Goal: Answer question/provide support: Answer question/provide support

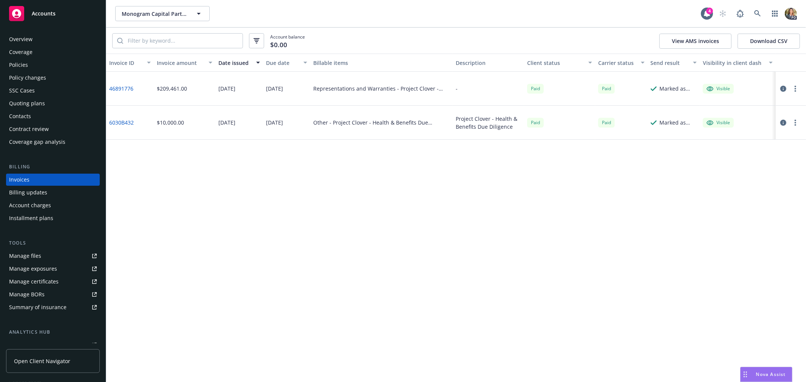
click at [54, 14] on span "Accounts" at bounding box center [44, 14] width 24 height 6
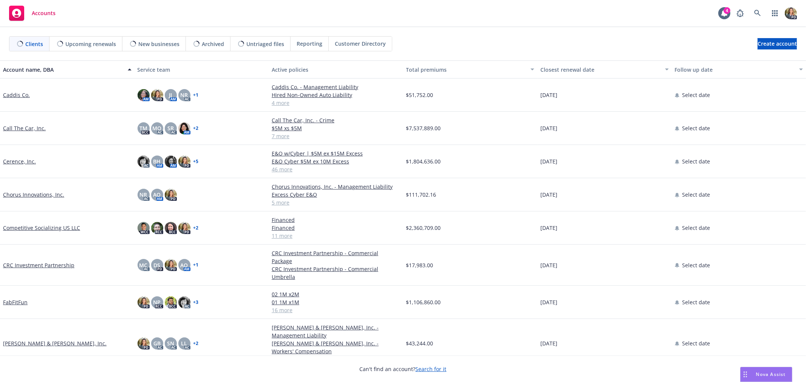
click at [766, 372] on span "Nova Assist" at bounding box center [771, 374] width 30 height 6
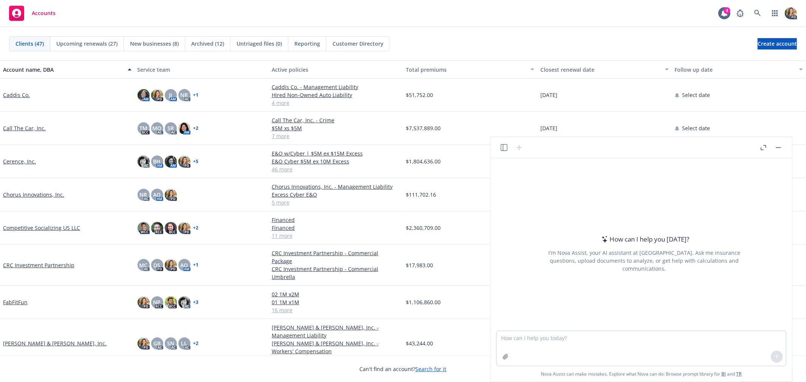
click at [761, 150] on icon "button" at bounding box center [761, 148] width 3 height 3
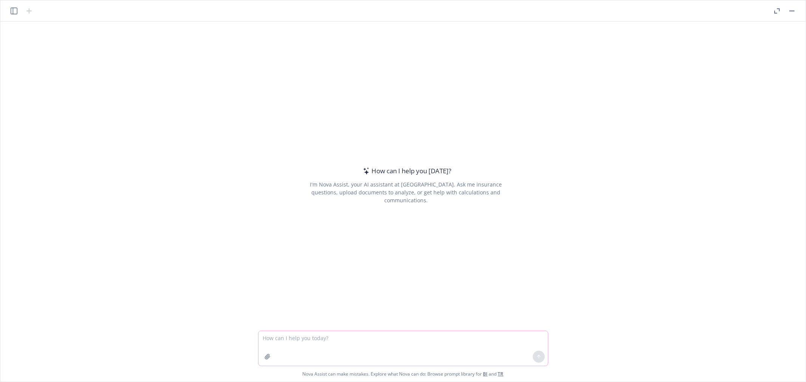
click at [289, 339] on textarea at bounding box center [402, 348] width 289 height 35
type textarea "I"
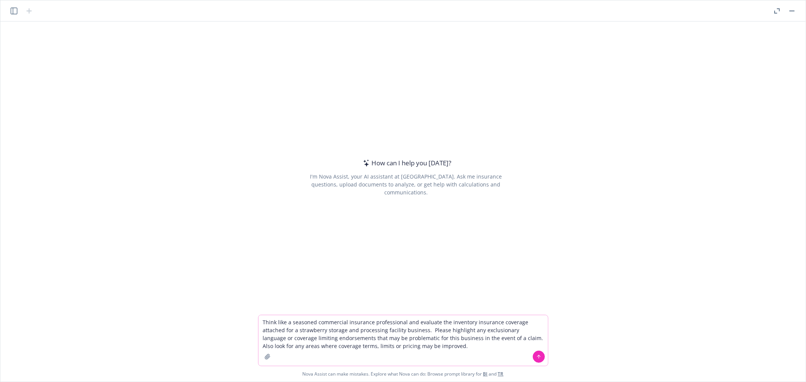
click at [263, 357] on button "button" at bounding box center [267, 357] width 12 height 12
click at [419, 347] on textarea "Think like a seasoned commercial insurance professional and evaluate the invent…" at bounding box center [402, 340] width 289 height 51
type textarea "Think like a seasoned commercial insurance professional and evaluate the invent…"
click at [267, 358] on icon "button" at bounding box center [267, 357] width 6 height 6
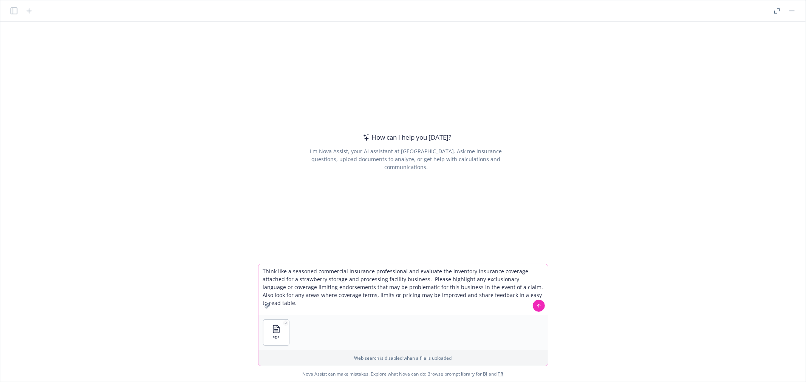
click at [537, 304] on icon at bounding box center [538, 305] width 5 height 5
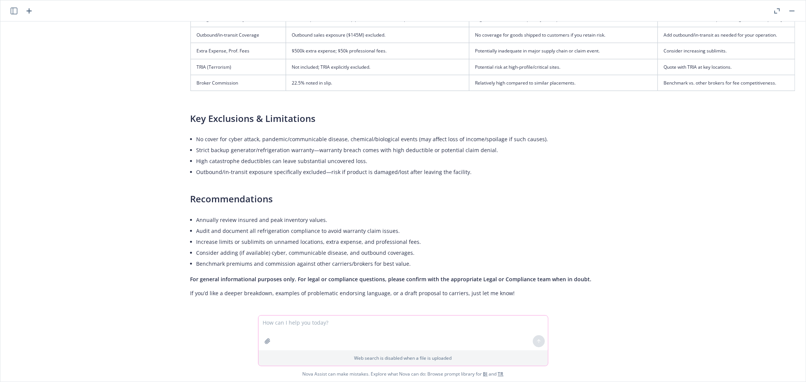
scroll to position [239, 82]
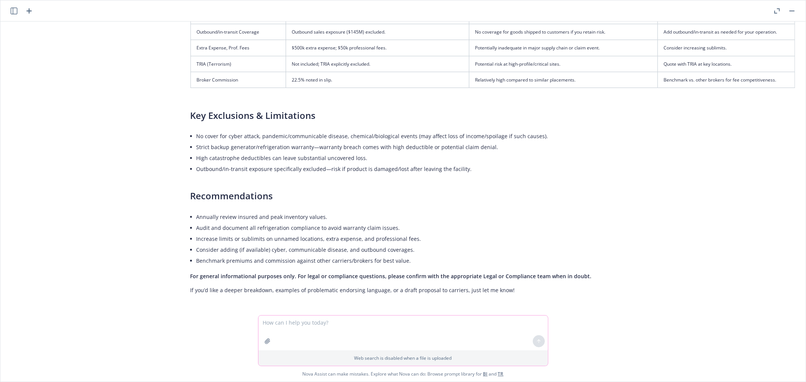
click at [273, 324] on textarea at bounding box center [402, 333] width 289 height 35
type textarea "Great! Can you now layer into the above analysis the coverage afforded by this …"
click at [269, 346] on button "button" at bounding box center [267, 341] width 12 height 12
click at [269, 342] on icon "button" at bounding box center [267, 341] width 5 height 5
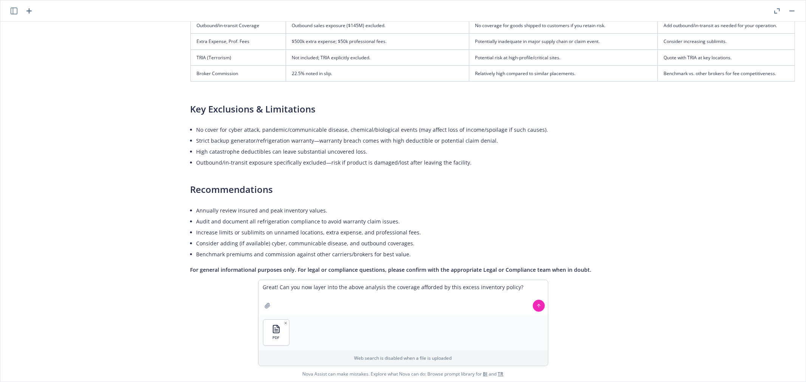
click at [537, 306] on icon at bounding box center [538, 305] width 5 height 5
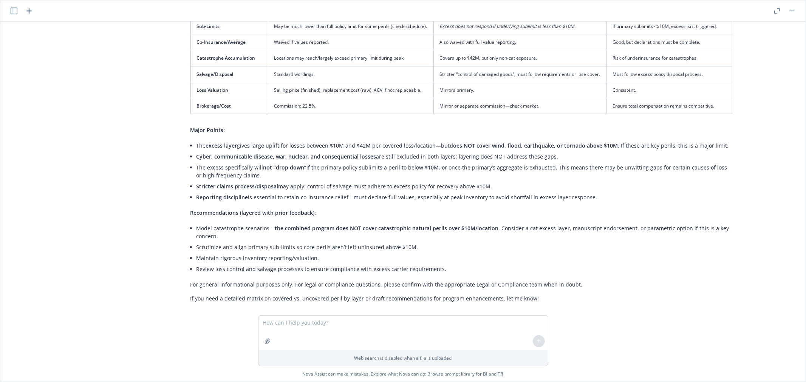
scroll to position [716, 82]
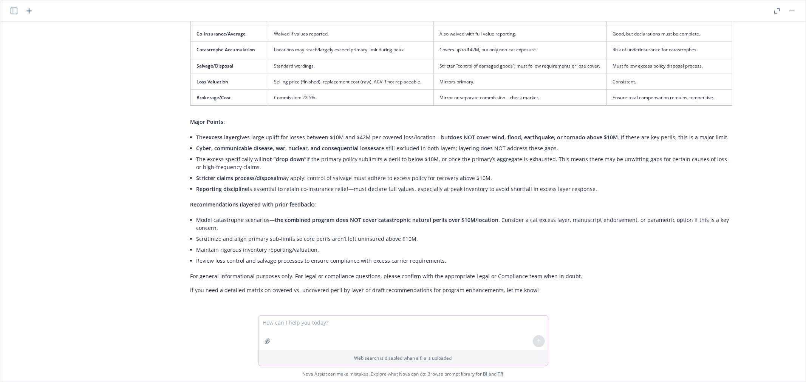
click at [328, 327] on textarea at bounding box center [402, 333] width 289 height 35
type textarea "Yes please provide that matrix!"
click at [539, 339] on icon at bounding box center [538, 341] width 5 height 5
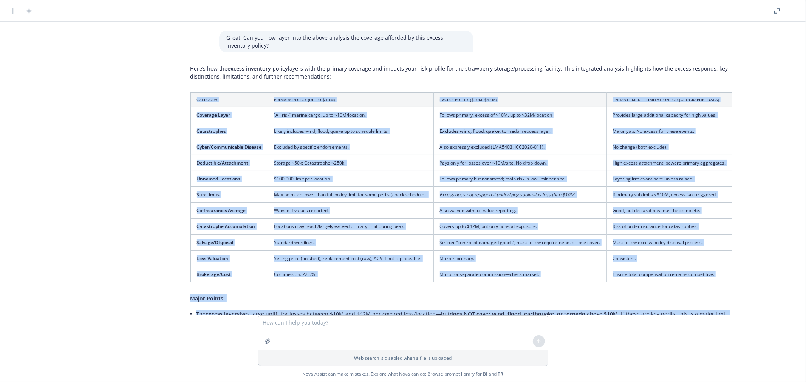
scroll to position [491, 82]
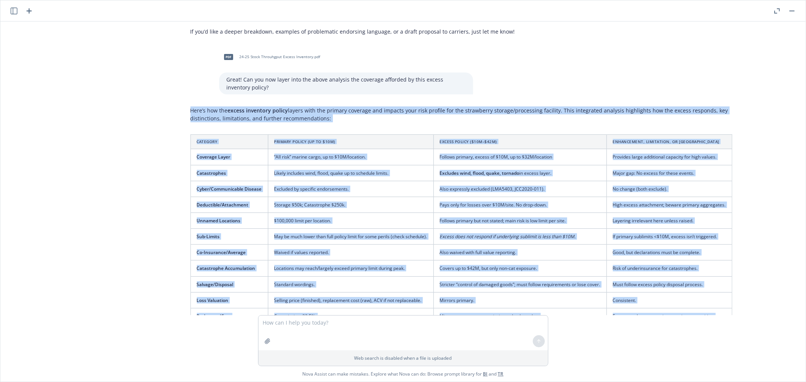
drag, startPoint x: 573, startPoint y: 268, endPoint x: 178, endPoint y: 112, distance: 424.8
click at [178, 112] on div "pdf 24-25 Stock Throughput Binder Primary.pdf Think like a seasoned commercial …" at bounding box center [402, 169] width 799 height 294
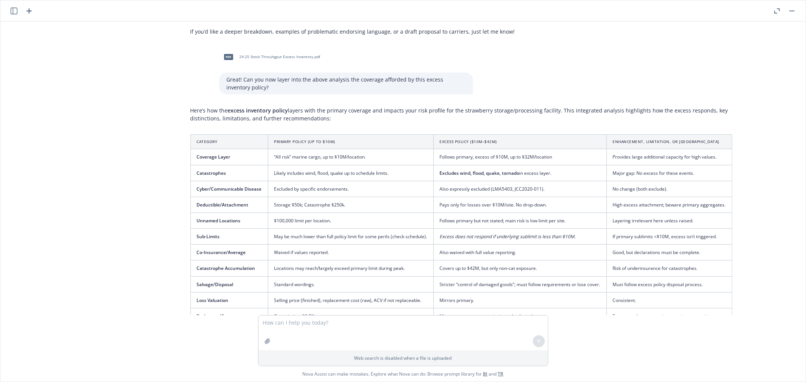
click at [182, 86] on div "pdf 24-25 Stock Throuhgput Excess Inventory.pdf Great! Can you now layer into t…" at bounding box center [328, 71] width 302 height 47
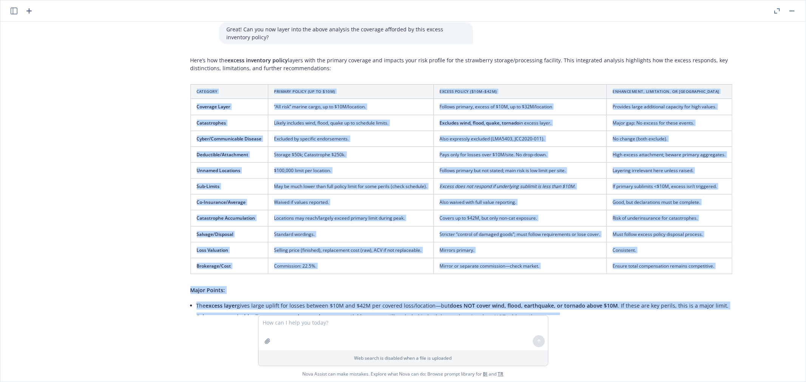
scroll to position [449, 82]
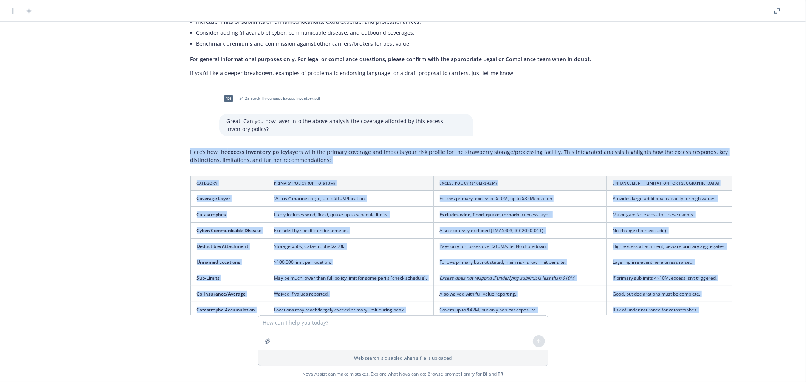
drag, startPoint x: 581, startPoint y: 269, endPoint x: 179, endPoint y: 148, distance: 419.8
click at [179, 148] on div "pdf 24-25 Stock Throughput Binder Primary.pdf Think like a seasoned commercial …" at bounding box center [402, 169] width 799 height 294
copy div "Lore’i dol sit ametco adipiscin elitse doeius temp inc utlabor etdolore mag ali…"
